Goal: Task Accomplishment & Management: Manage account settings

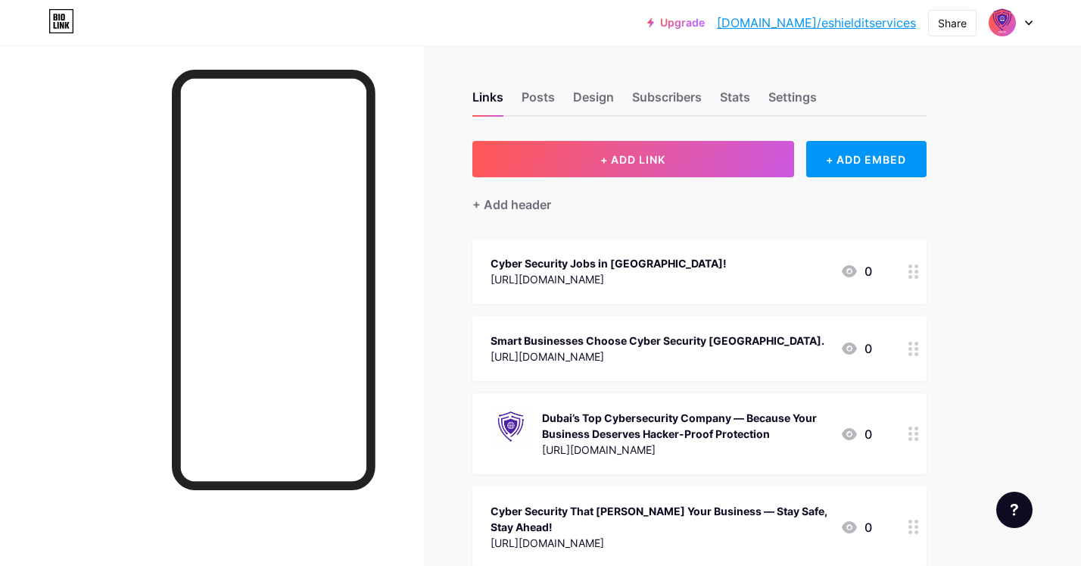
click at [1023, 27] on div at bounding box center [1011, 22] width 44 height 27
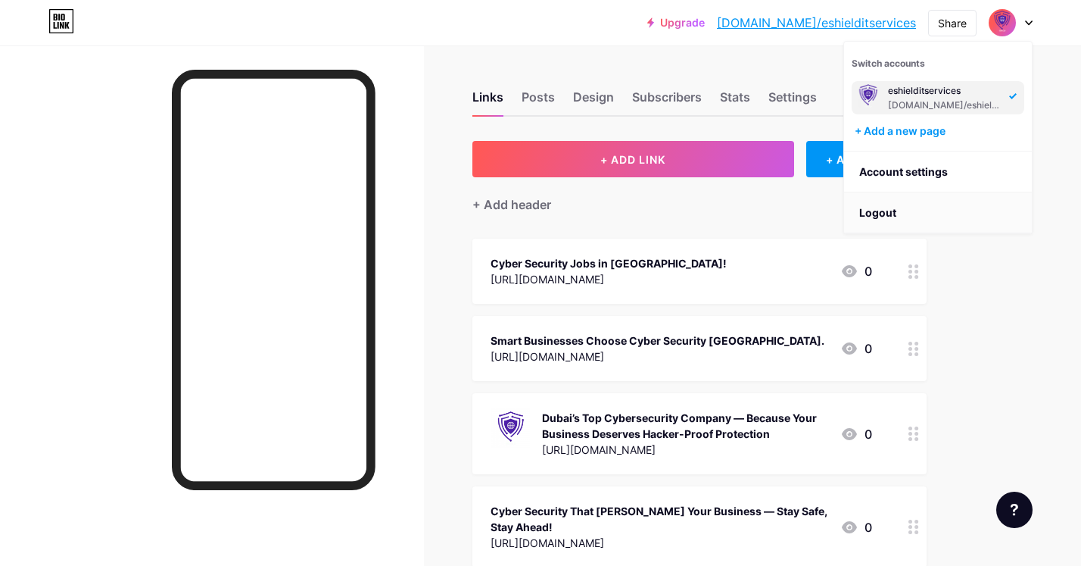
click at [875, 212] on li "Logout" at bounding box center [938, 212] width 188 height 41
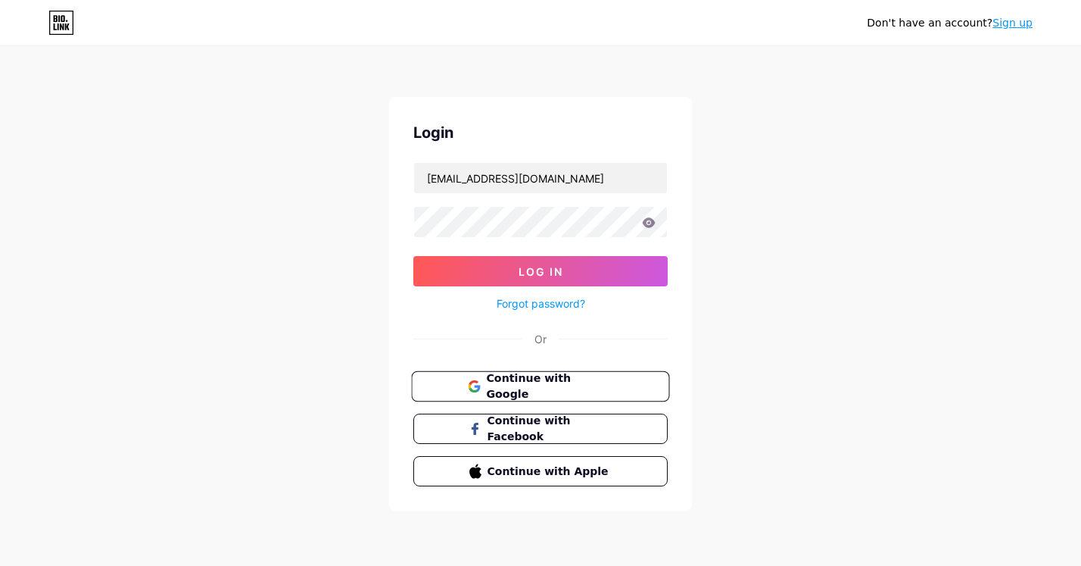
click at [548, 390] on span "Continue with Google" at bounding box center [549, 386] width 126 height 33
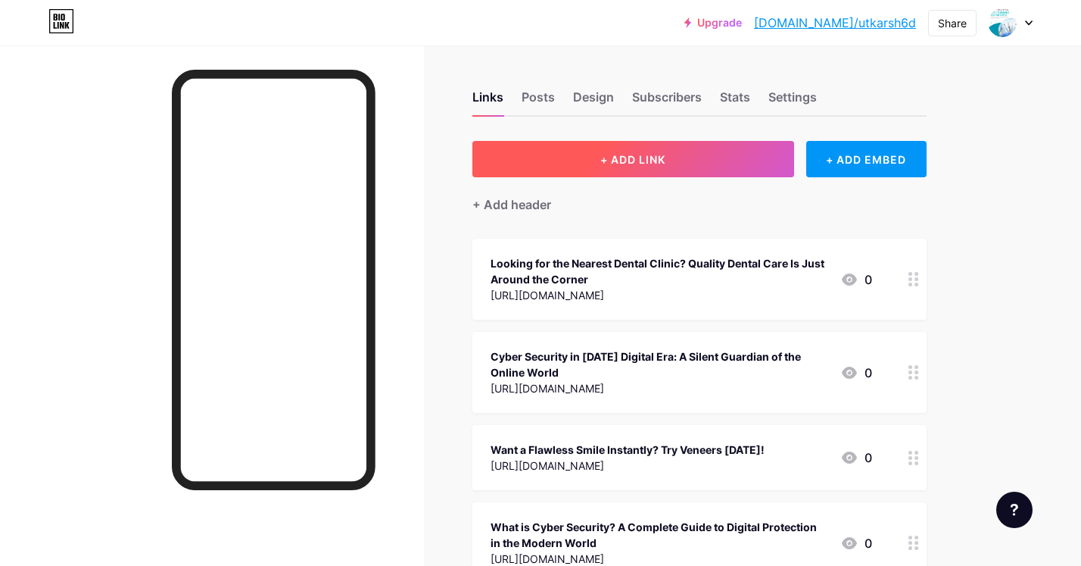
click at [538, 157] on button "+ ADD LINK" at bounding box center [634, 159] width 322 height 36
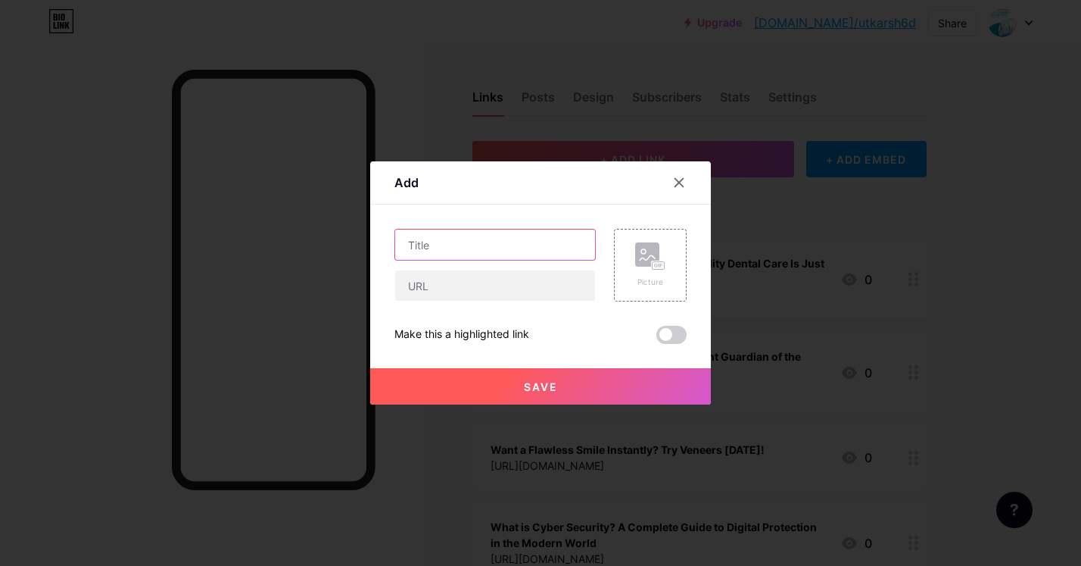
click at [443, 252] on input "text" at bounding box center [495, 244] width 200 height 30
paste input "Veneer Tooth – Your Path to a Confident Smile"
type input "Veneer Tooth – Your Path to a Confident Smile"
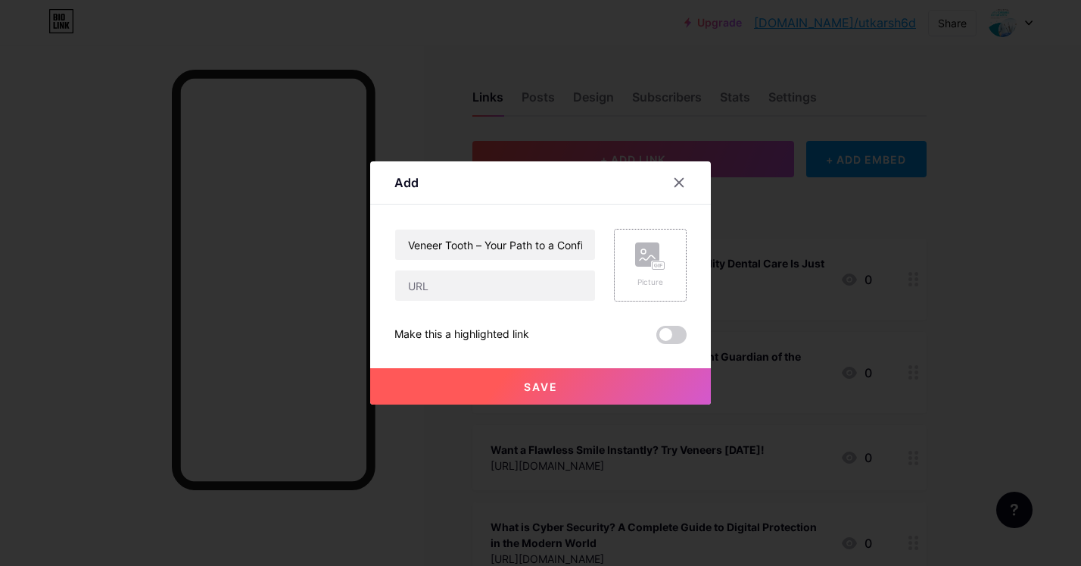
click at [657, 273] on div "Picture" at bounding box center [650, 264] width 30 height 45
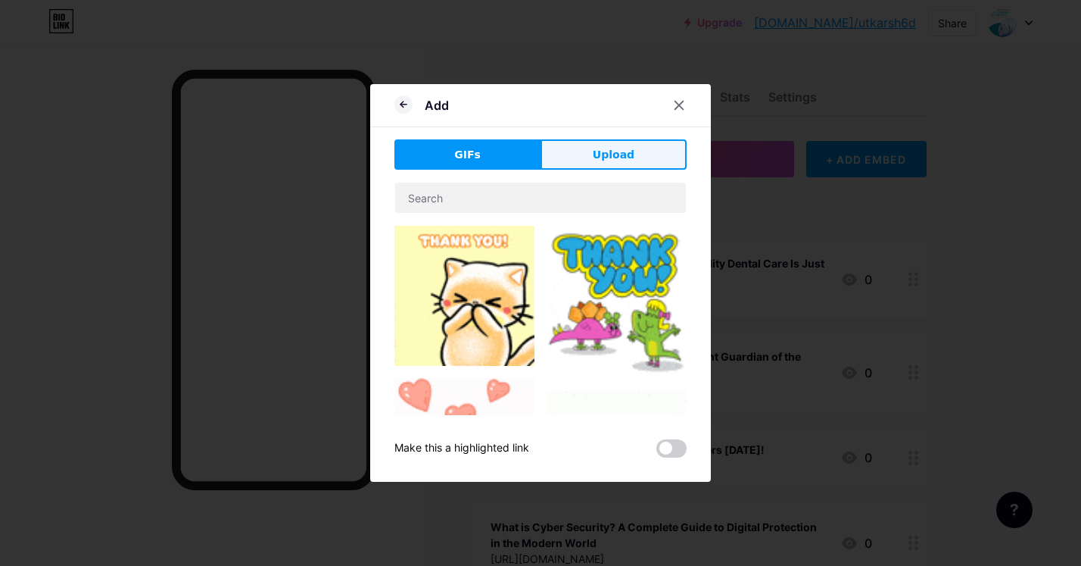
click at [573, 162] on button "Upload" at bounding box center [614, 154] width 146 height 30
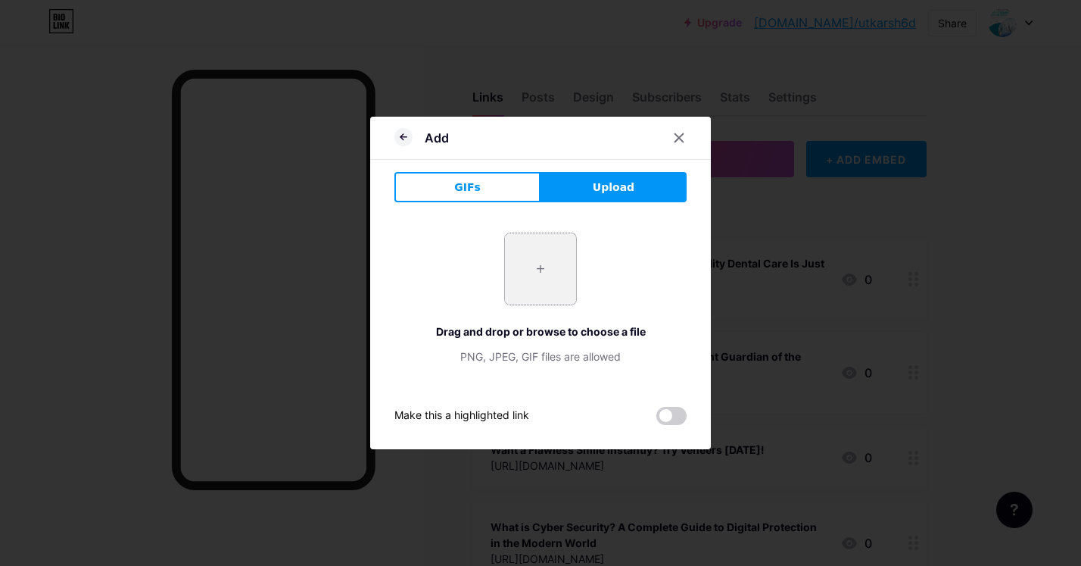
click at [532, 262] on input "file" at bounding box center [540, 268] width 71 height 71
type input "C:\fakepath\Veneer Tooth – Your Path to a Flawless Smile.jpeg"
click at [707, 380] on div "Add GIFs Upload Content YouTube Play YouTube video without leaving your page. A…" at bounding box center [540, 283] width 341 height 332
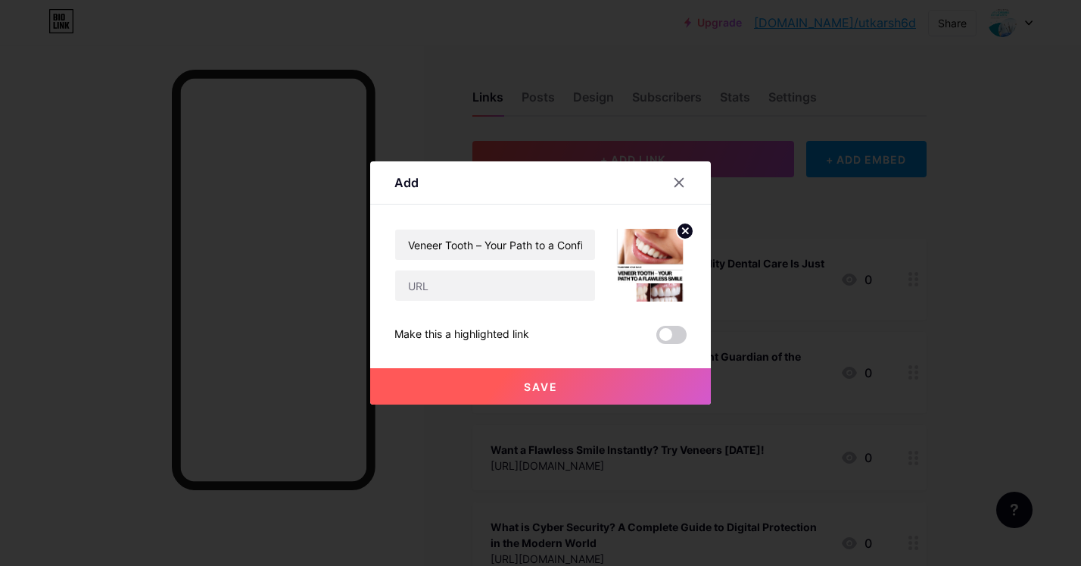
click at [576, 383] on button "Save" at bounding box center [540, 386] width 341 height 36
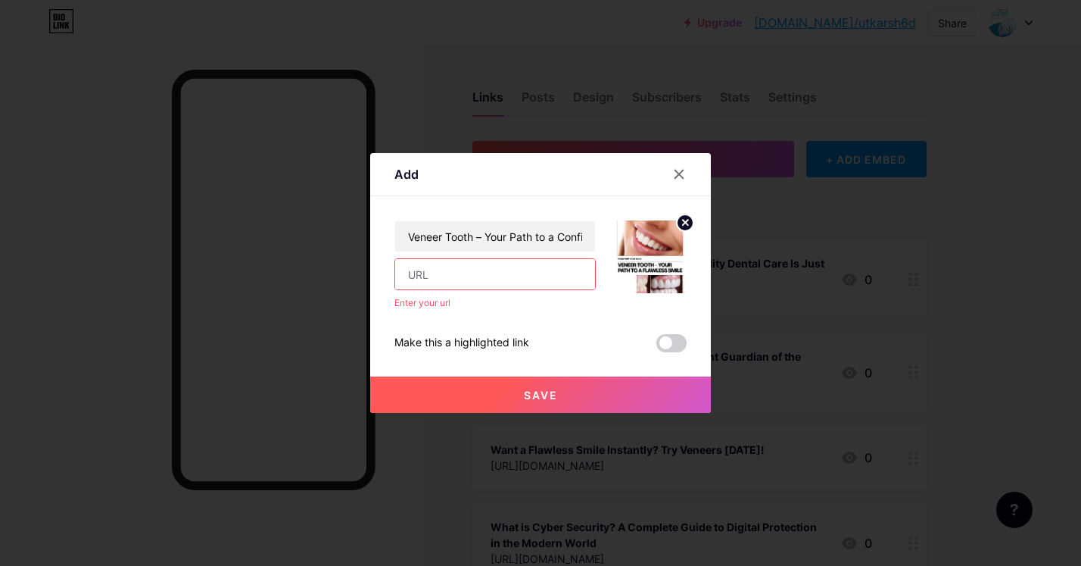
click at [482, 279] on input "text" at bounding box center [495, 274] width 200 height 30
paste input "[URL][DOMAIN_NAME]"
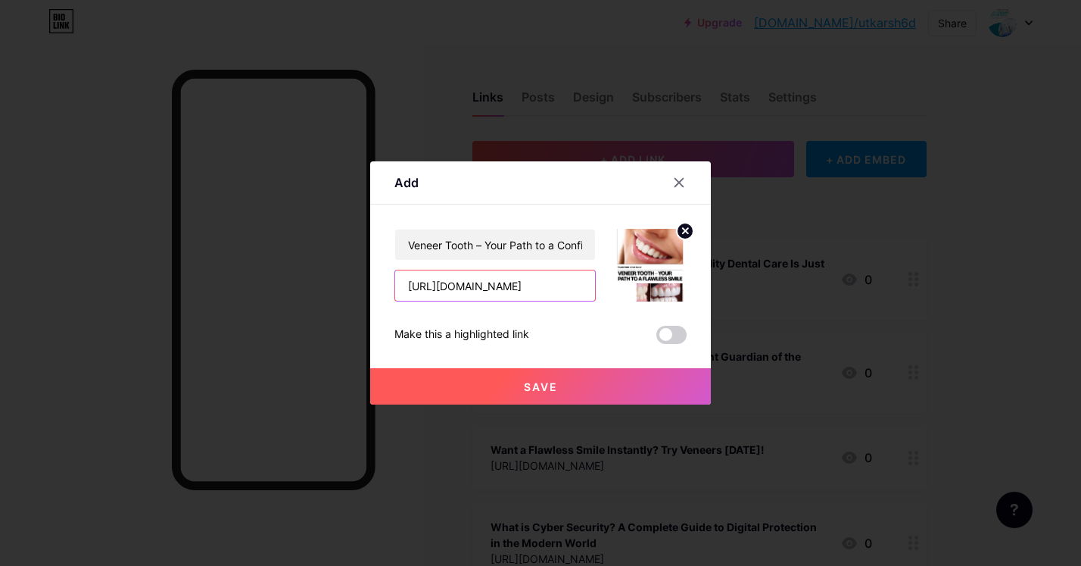
type input "[URL][DOMAIN_NAME]"
click at [512, 389] on button "Save" at bounding box center [540, 386] width 341 height 36
